Goal: Information Seeking & Learning: Learn about a topic

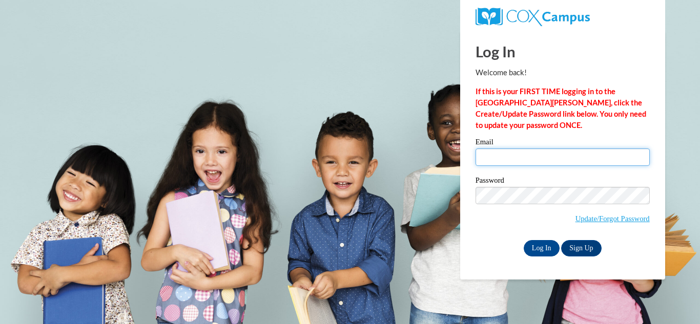
click at [515, 159] on input "Email" at bounding box center [562, 157] width 174 height 17
type input "lcyr@greenfield.k12.wi.us"
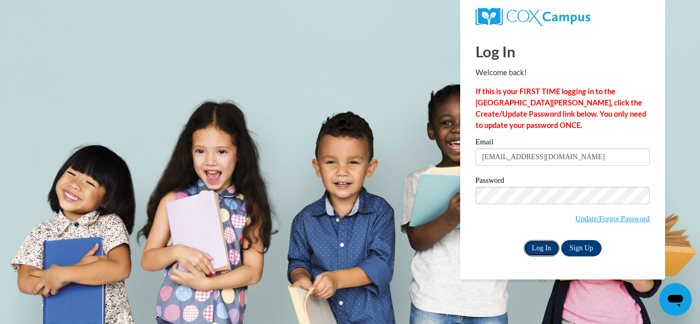
click at [538, 244] on input "Log In" at bounding box center [542, 248] width 36 height 16
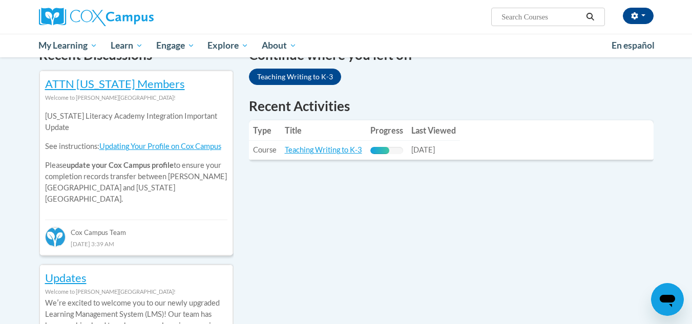
scroll to position [256, 0]
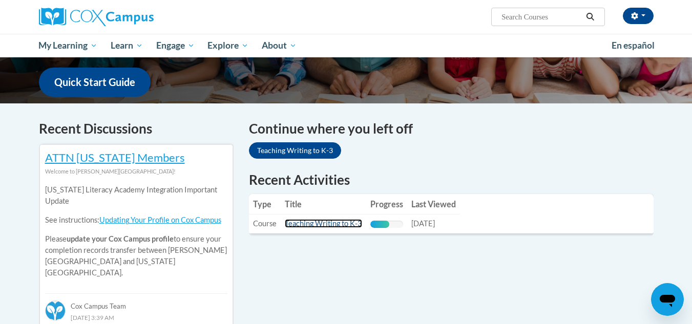
click at [336, 225] on link "Teaching Writing to K-3" at bounding box center [323, 223] width 77 height 9
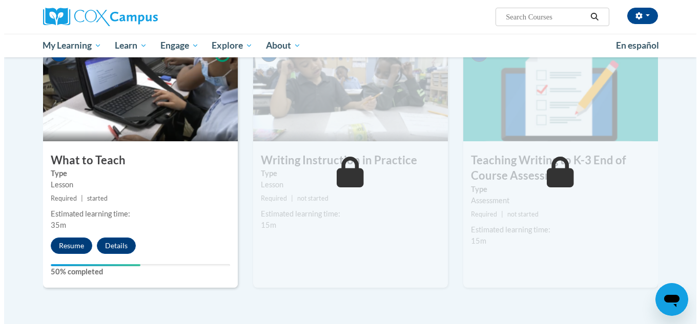
scroll to position [512, 0]
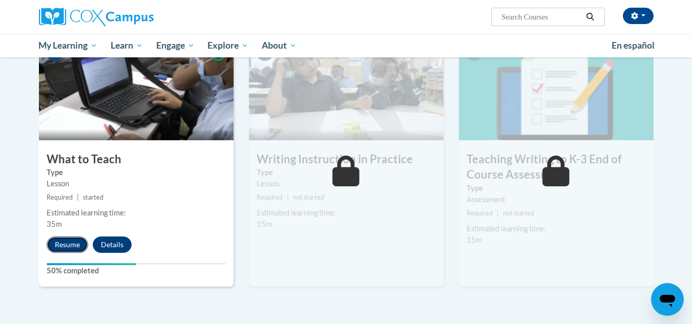
click at [75, 246] on button "Resume" at bounding box center [67, 245] width 41 height 16
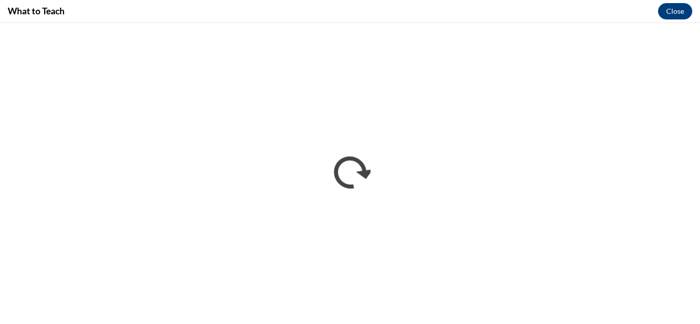
scroll to position [0, 0]
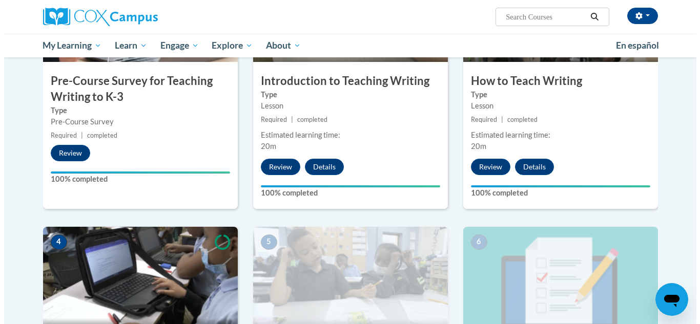
scroll to position [536, 0]
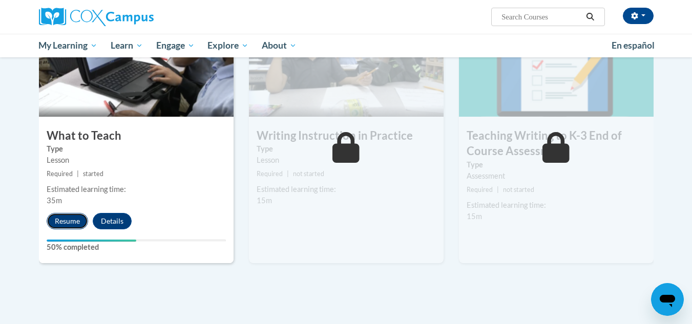
click at [49, 215] on button "Resume" at bounding box center [67, 221] width 41 height 16
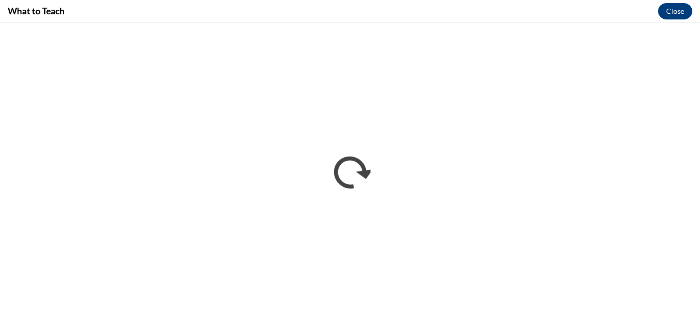
scroll to position [0, 0]
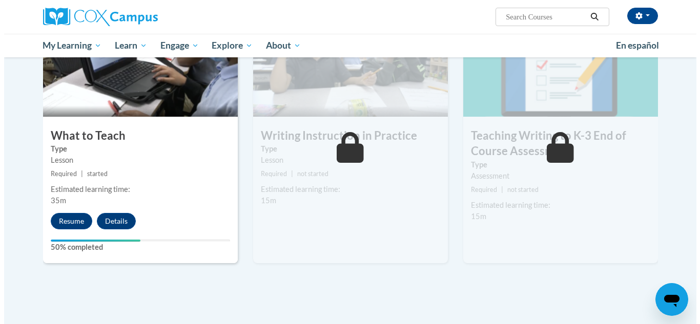
scroll to position [469, 0]
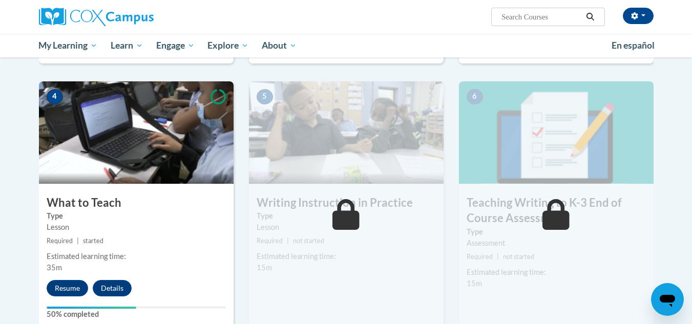
click at [141, 155] on img at bounding box center [136, 132] width 195 height 102
click at [69, 291] on button "Resume" at bounding box center [67, 288] width 41 height 16
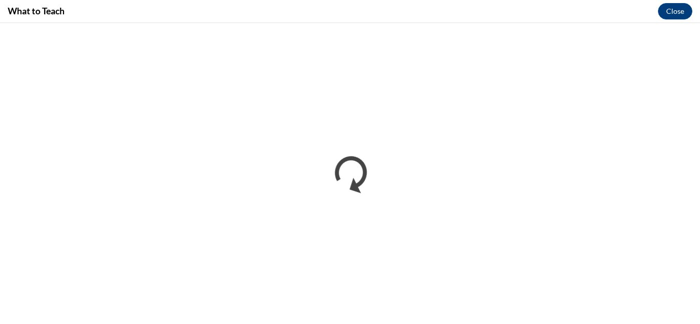
scroll to position [0, 0]
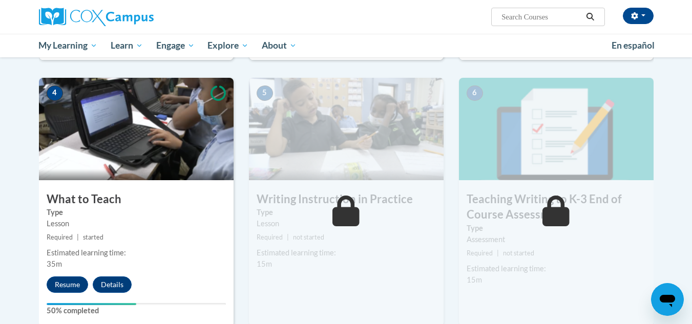
scroll to position [504, 0]
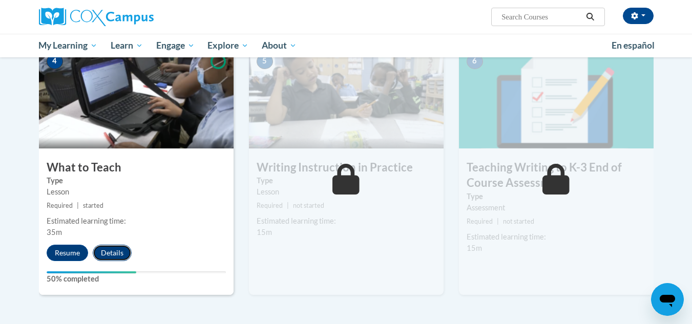
click at [108, 255] on button "Details" at bounding box center [112, 253] width 39 height 16
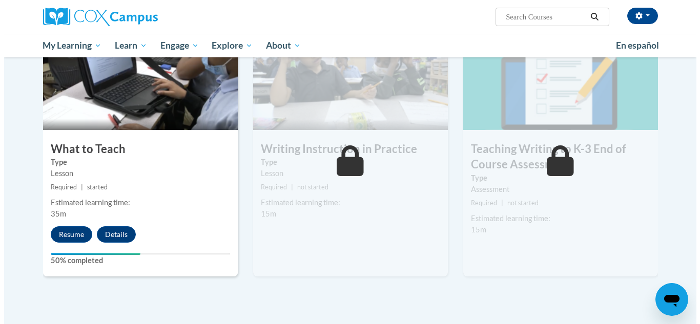
scroll to position [539, 0]
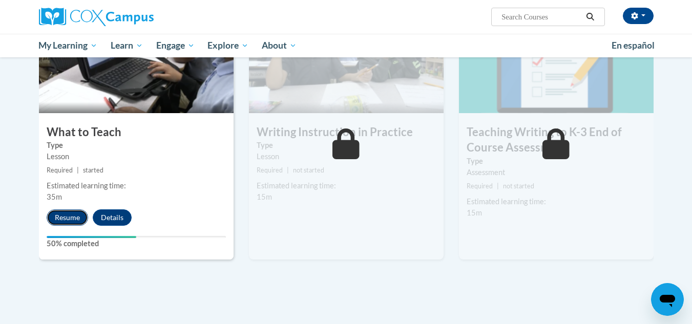
click at [56, 215] on button "Resume" at bounding box center [67, 218] width 41 height 16
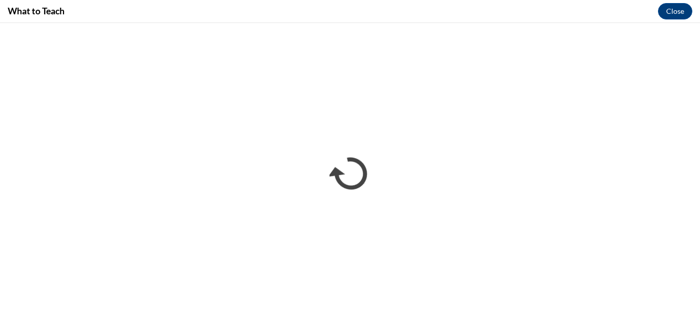
scroll to position [0, 0]
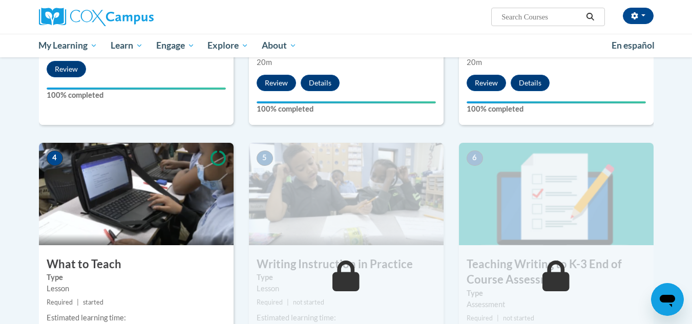
scroll to position [280, 0]
